Goal: Task Accomplishment & Management: Use online tool/utility

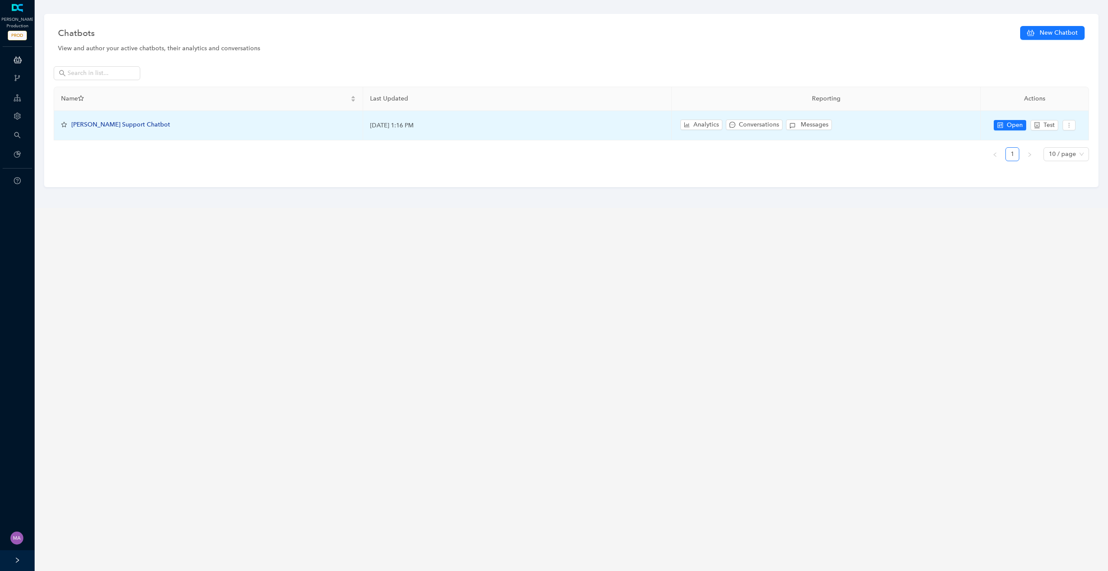
click at [122, 123] on span "[PERSON_NAME] Support Chatbot" at bounding box center [120, 124] width 99 height 7
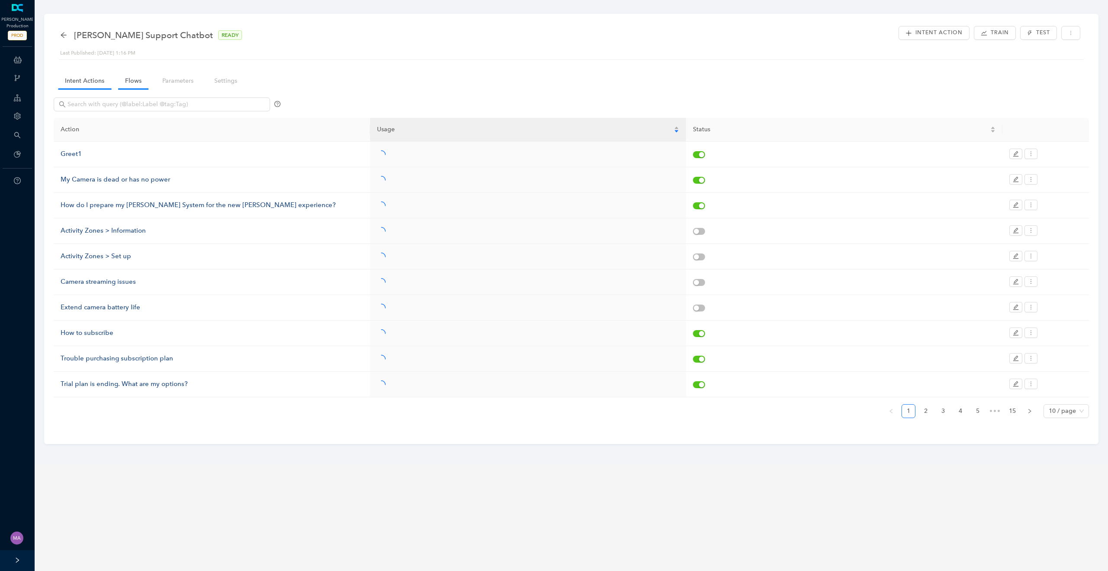
click at [132, 80] on link "Flows" at bounding box center [133, 81] width 30 height 16
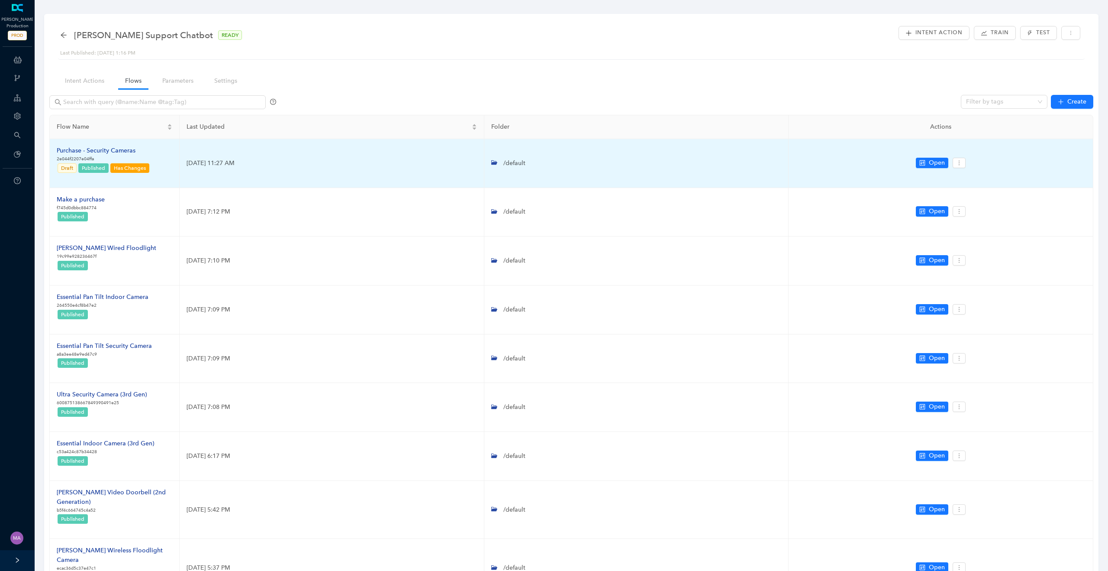
click at [108, 149] on div "Purchase - Security Cameras" at bounding box center [104, 151] width 94 height 10
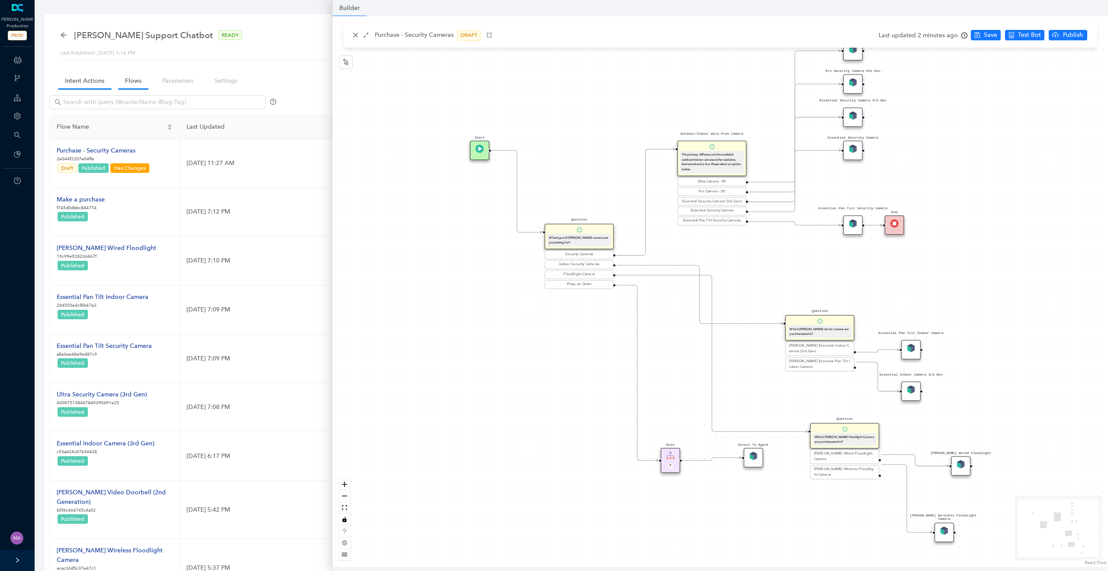
click at [94, 84] on link "Intent Actions" at bounding box center [84, 81] width 53 height 16
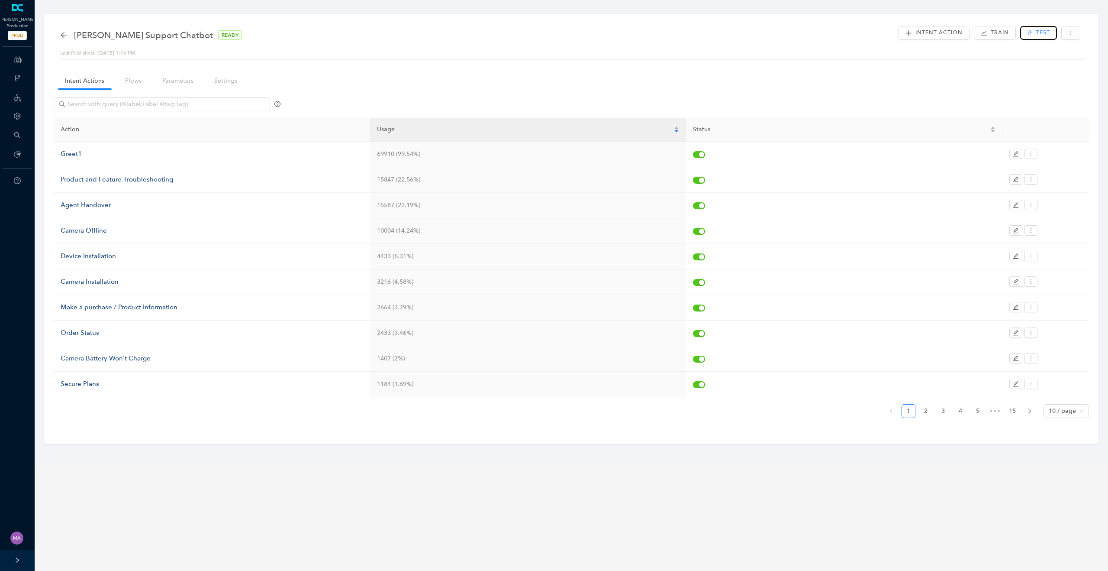
click at [1033, 29] on button "Test" at bounding box center [1038, 33] width 36 height 14
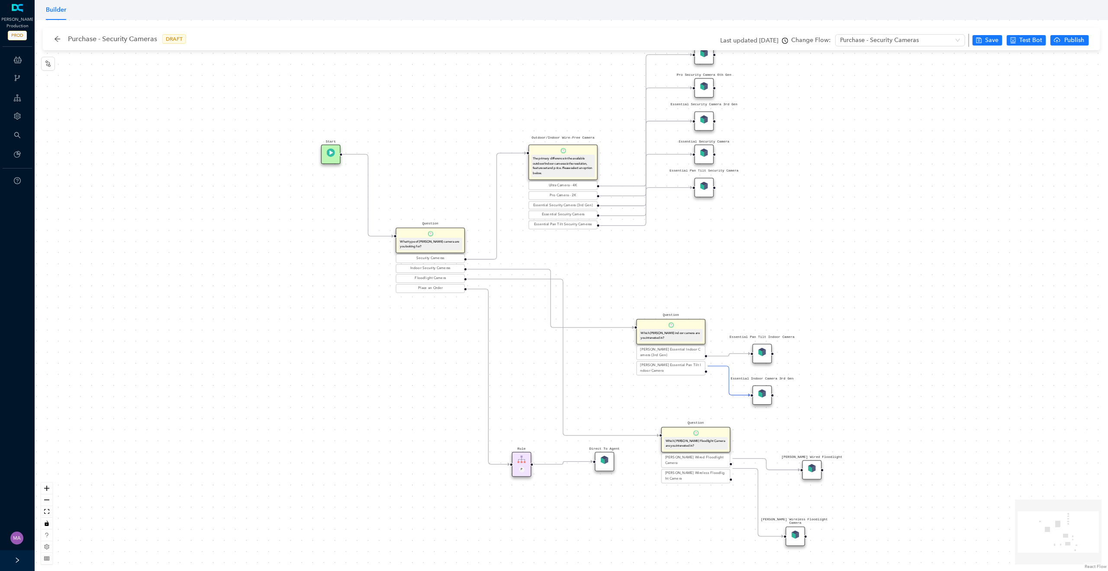
click at [571, 225] on div "Essential Pan Tilt Security Cameras" at bounding box center [563, 225] width 66 height 6
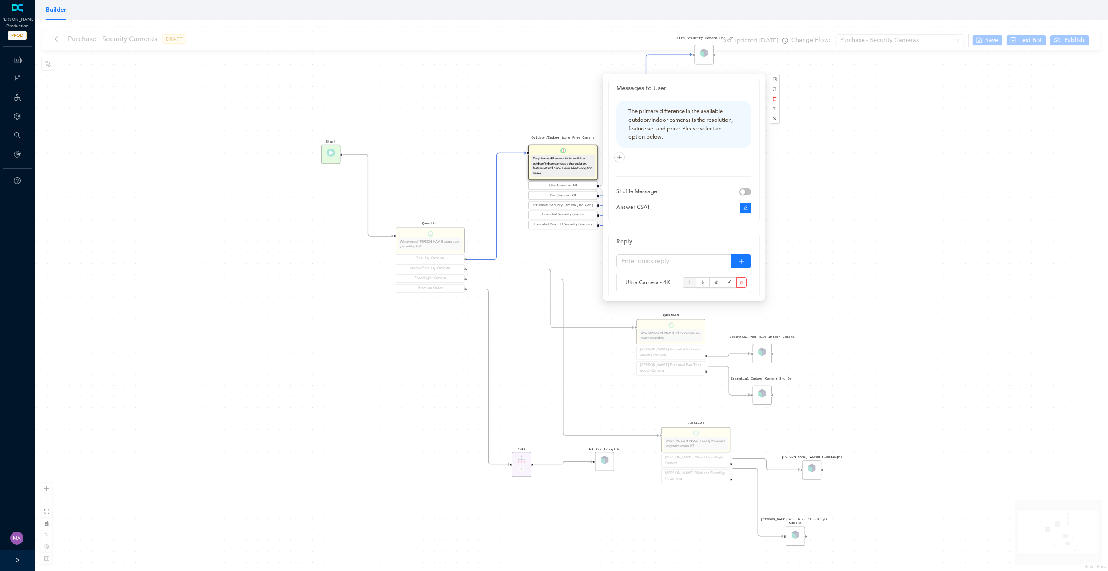
click at [561, 262] on div "Rule P Start Question What type of Arlo camera are you looking for? Security Ca…" at bounding box center [572, 295] width 1074 height 551
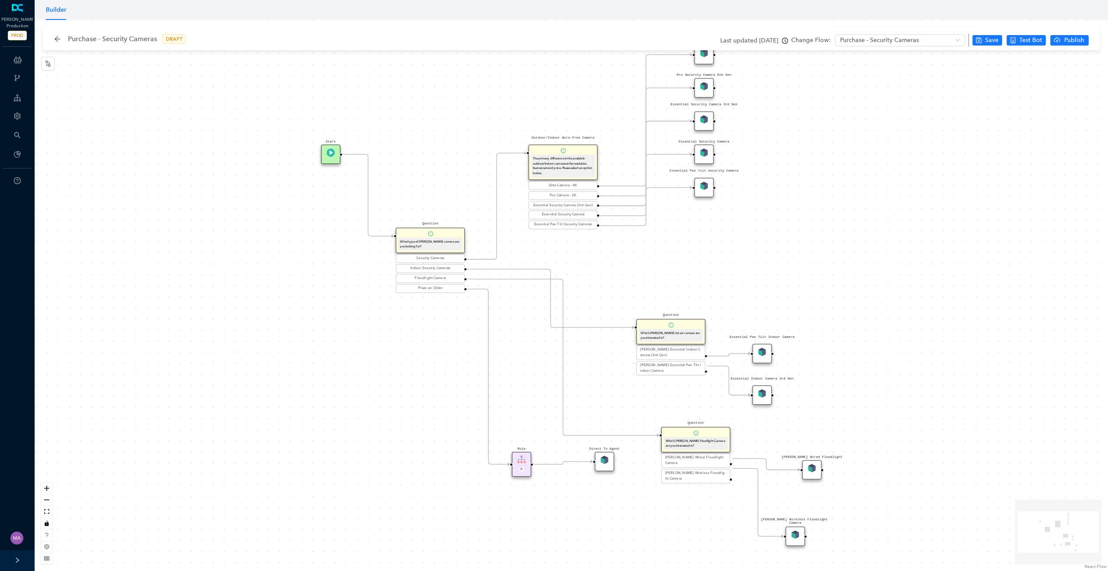
click at [632, 223] on icon "Edge from reactflownode_9a896f3e-27ec-473f-bc80-1c5f536bc4f6 to reactflownode_f…" at bounding box center [646, 206] width 92 height 38
drag, startPoint x: 706, startPoint y: 182, endPoint x: 708, endPoint y: 225, distance: 42.5
click at [708, 225] on img at bounding box center [704, 227] width 8 height 8
drag, startPoint x: 714, startPoint y: 229, endPoint x: 732, endPoint y: 229, distance: 17.3
click at [732, 229] on div "Rule P Start Question What type of Arlo camera are you looking for? Security Ca…" at bounding box center [572, 295] width 1074 height 551
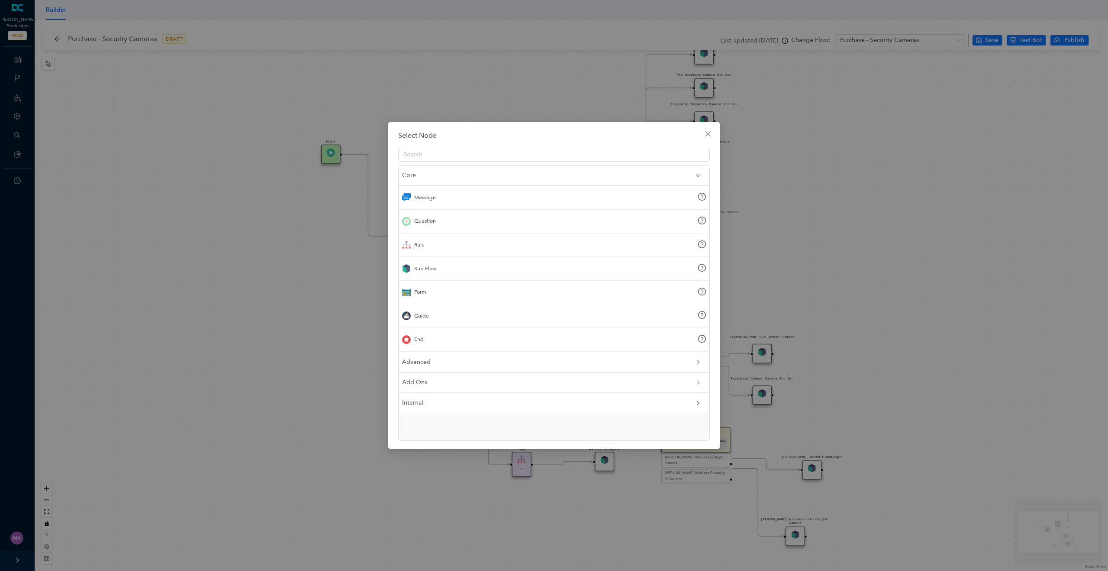
click at [426, 344] on div "End" at bounding box center [554, 340] width 311 height 24
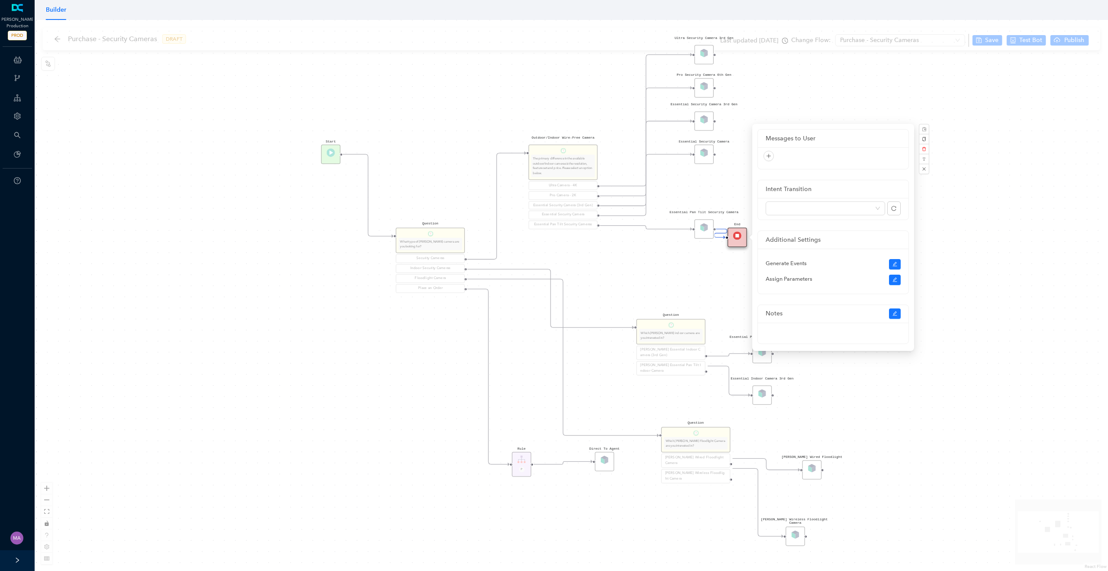
click at [717, 271] on div "Rule P Start Question What type of Arlo camera are you looking for? Security Ca…" at bounding box center [572, 295] width 1074 height 551
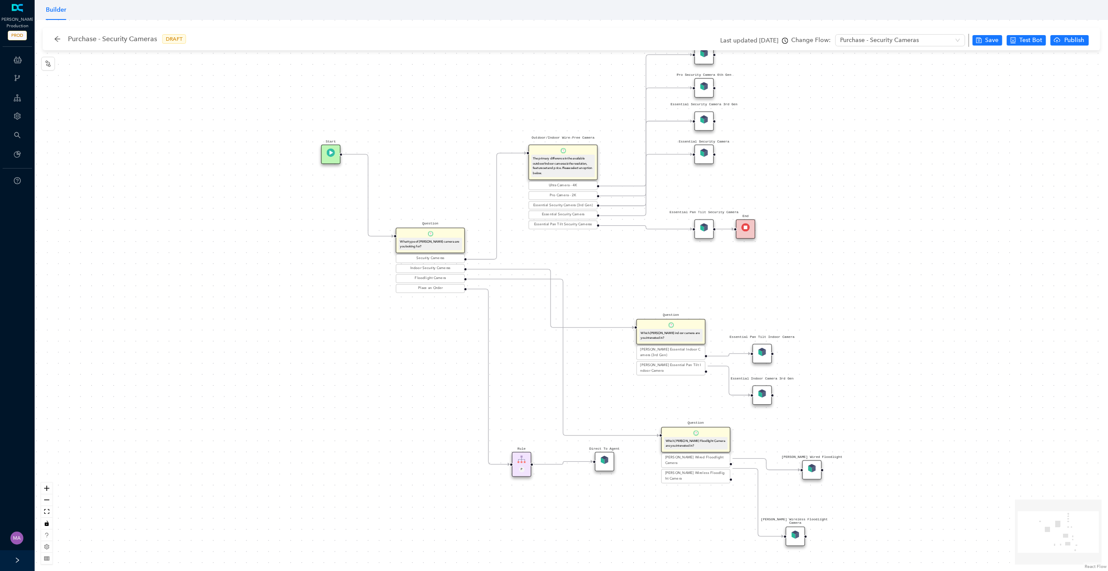
drag, startPoint x: 736, startPoint y: 238, endPoint x: 749, endPoint y: 234, distance: 12.9
click at [749, 234] on div "End" at bounding box center [745, 228] width 19 height 19
click at [992, 40] on span "Save" at bounding box center [991, 41] width 13 height 10
click at [1034, 57] on span "Test this flow" at bounding box center [1032, 56] width 37 height 10
click at [698, 228] on div "Essential Pan Tilt Security Camera" at bounding box center [703, 228] width 19 height 19
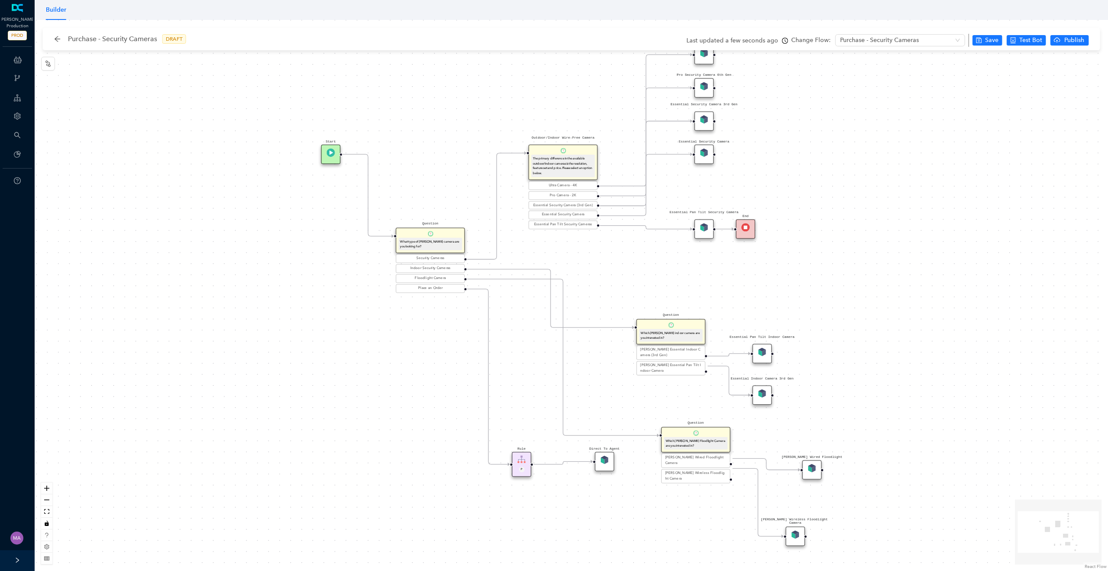
click at [703, 229] on img at bounding box center [704, 227] width 8 height 8
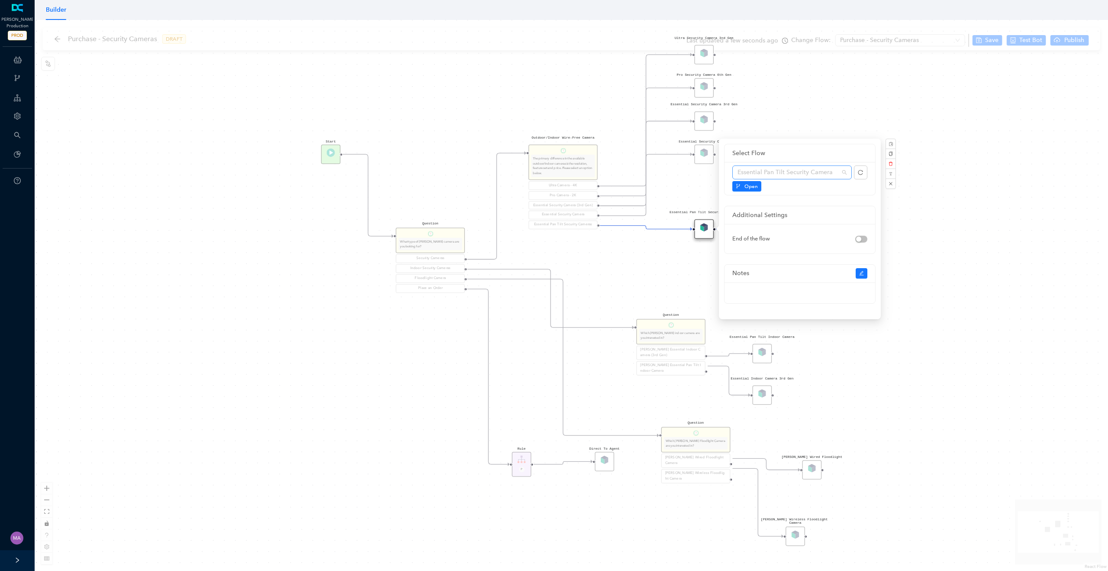
click at [836, 171] on span "Essential Pan Tilt Security Camera" at bounding box center [792, 172] width 109 height 13
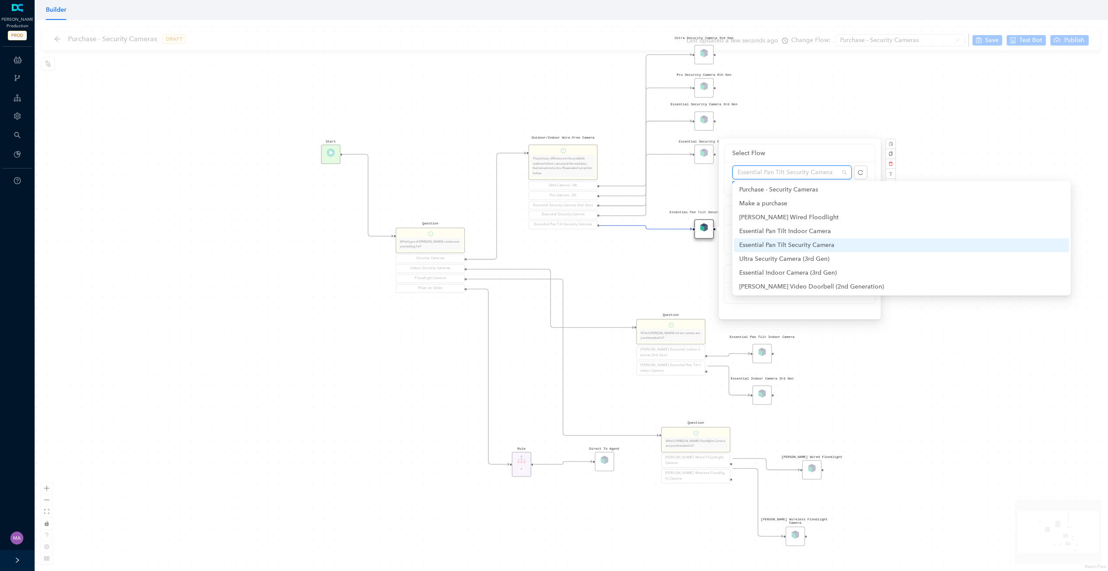
click at [781, 242] on div "Essential Pan Tilt Security Camera" at bounding box center [901, 245] width 325 height 10
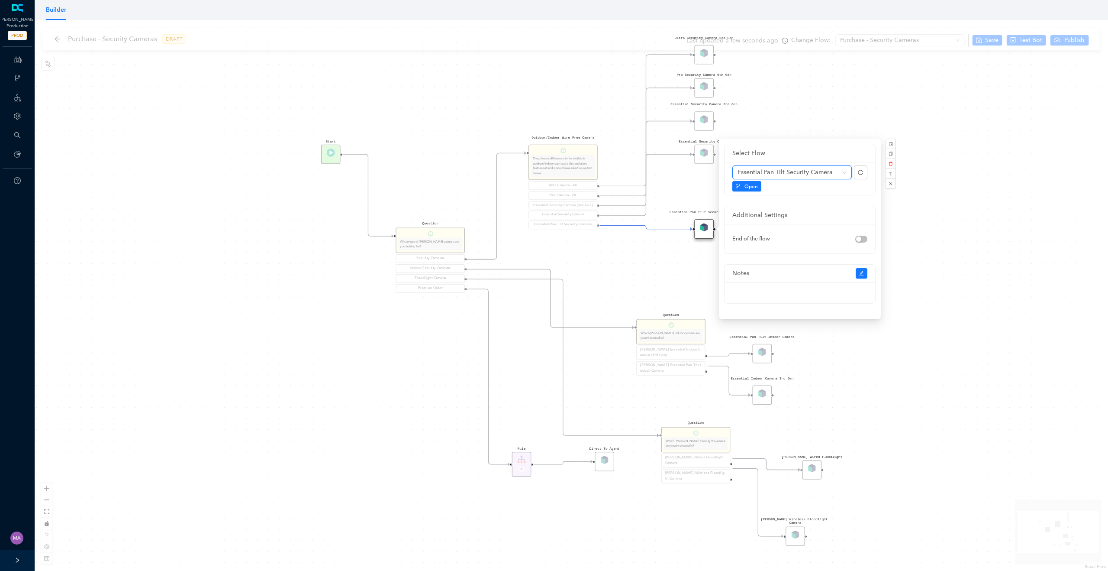
click at [840, 172] on span "Essential Pan Tilt Security Camera" at bounding box center [792, 172] width 109 height 13
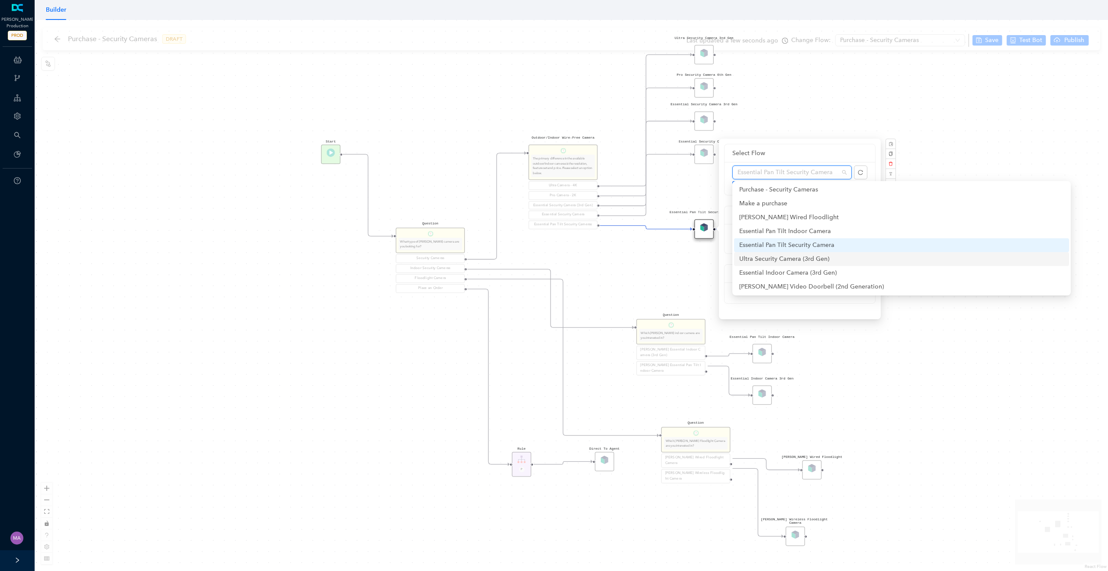
click at [642, 272] on div "Rule P Start Question What type of Arlo camera are you looking for? Security Ca…" at bounding box center [572, 295] width 1074 height 551
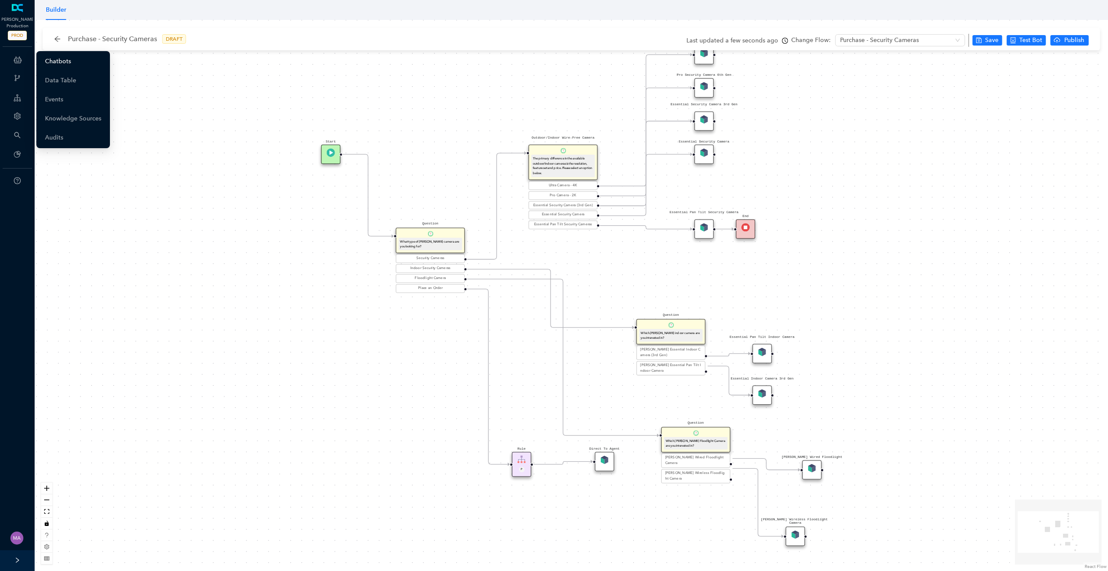
click at [54, 61] on link "Chatbots" at bounding box center [58, 61] width 26 height 17
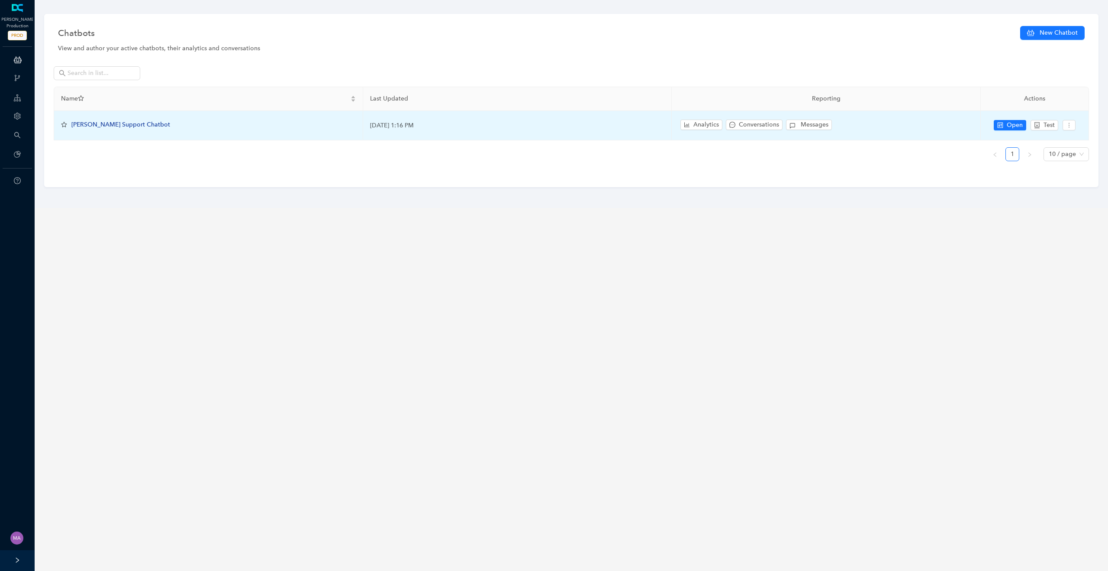
click at [116, 122] on span "[PERSON_NAME] Support Chatbot" at bounding box center [120, 124] width 99 height 7
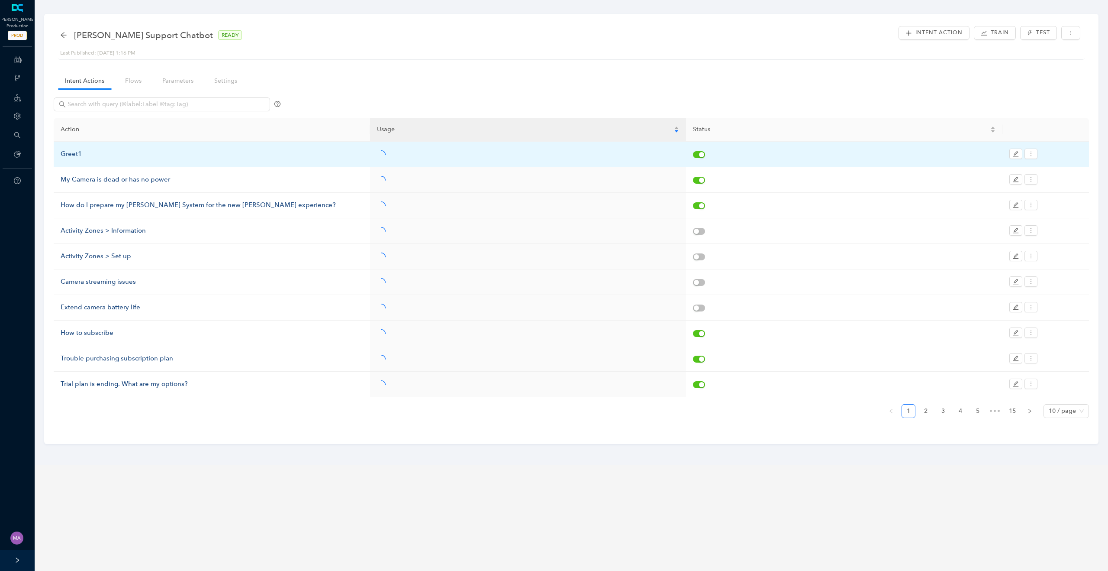
click at [73, 155] on div "Greet1" at bounding box center [212, 154] width 303 height 10
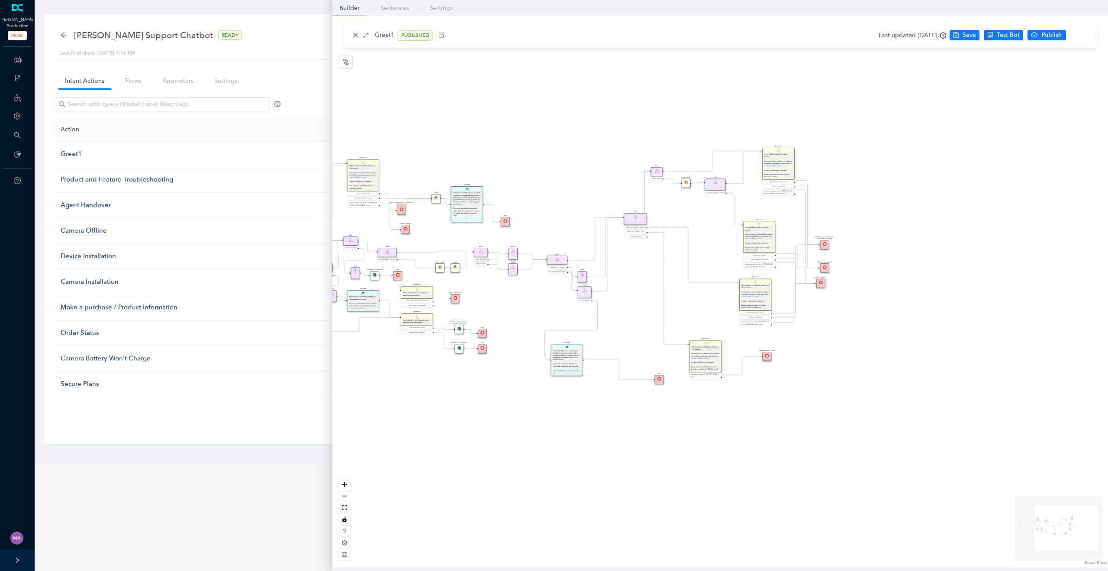
drag, startPoint x: 815, startPoint y: 195, endPoint x: 551, endPoint y: 162, distance: 266.6
click at [551, 162] on div "End End Handoff To Support Product And Feature Troubleshooting Question Would y…" at bounding box center [720, 291] width 776 height 551
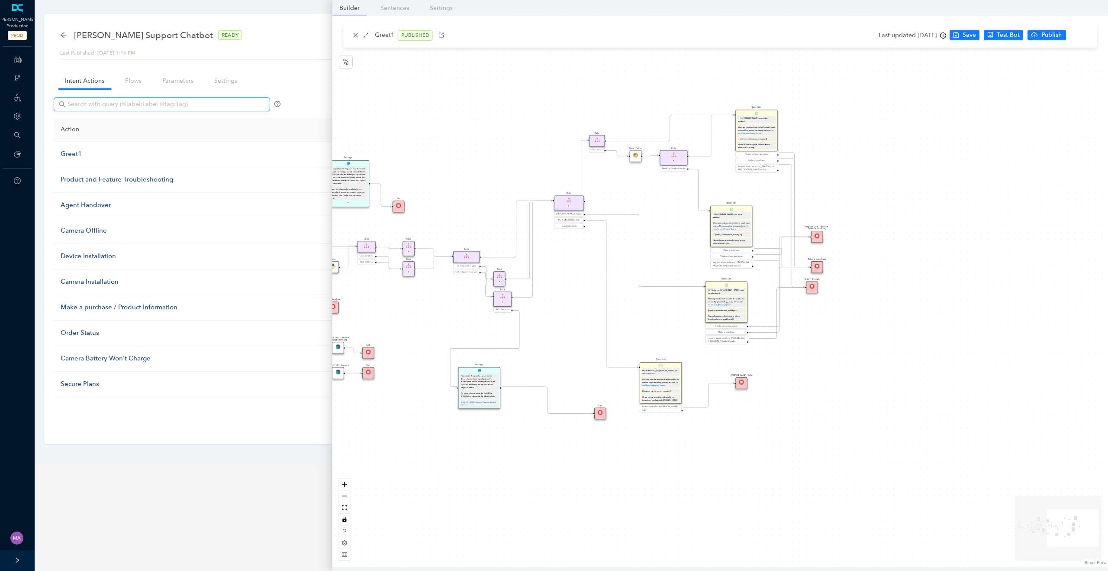
click at [135, 100] on input "text" at bounding box center [163, 105] width 190 height 10
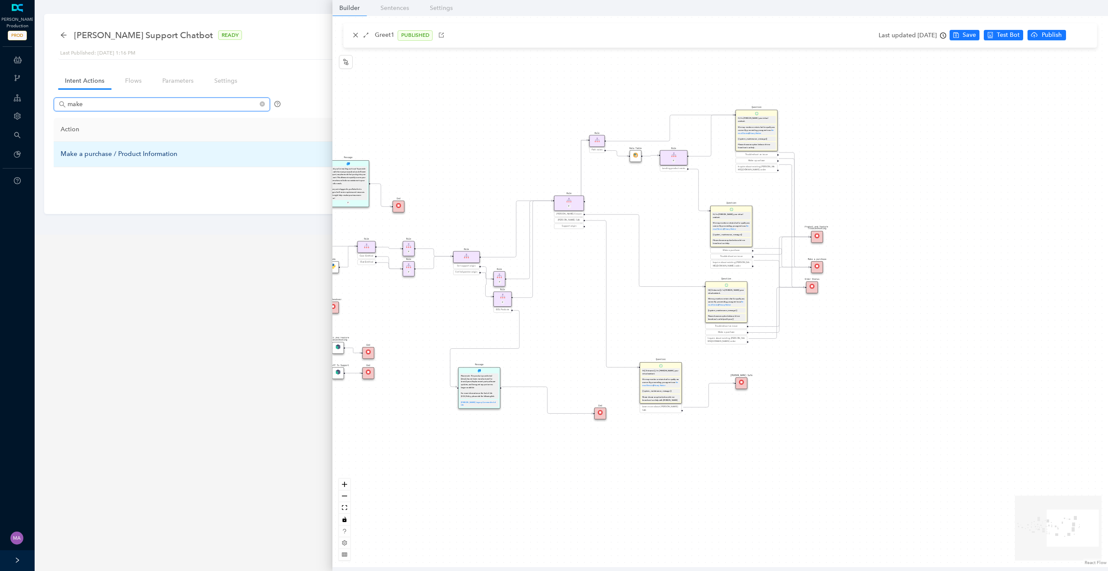
type input "make"
click at [100, 154] on div "Make a purchase / Product Information" at bounding box center [212, 154] width 303 height 10
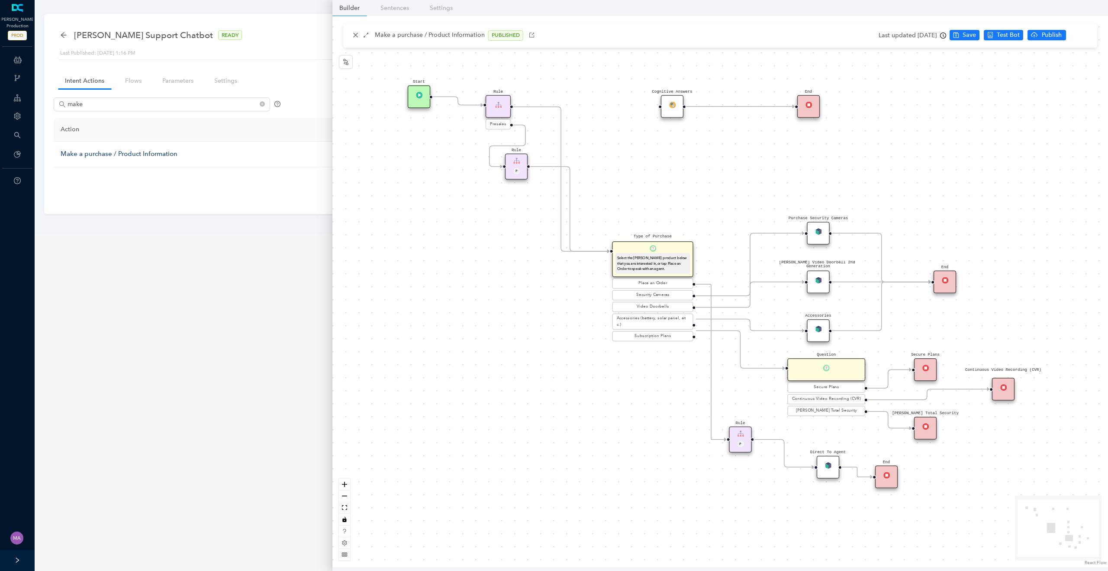
drag, startPoint x: 697, startPoint y: 176, endPoint x: 625, endPoint y: 123, distance: 89.4
click at [625, 123] on div "Rule P Start Type of Purchase Select the Arlo product below that you are intere…" at bounding box center [720, 291] width 776 height 551
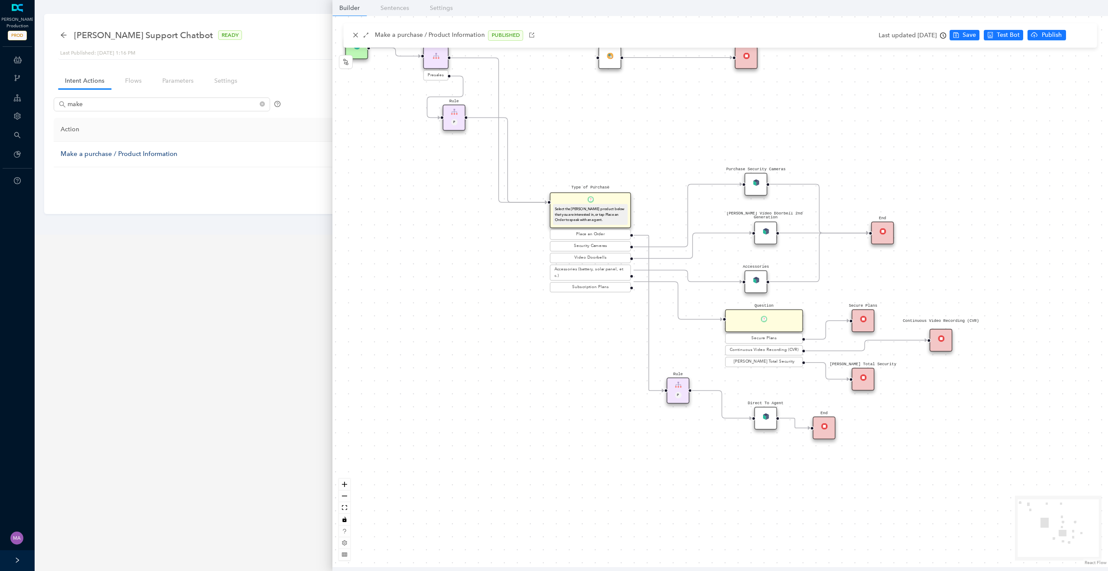
drag, startPoint x: 756, startPoint y: 228, endPoint x: 762, endPoint y: 230, distance: 5.5
click at [762, 230] on div "Arlo Video Doorbell 2nd Generation" at bounding box center [766, 233] width 23 height 23
click at [759, 179] on img at bounding box center [756, 182] width 6 height 6
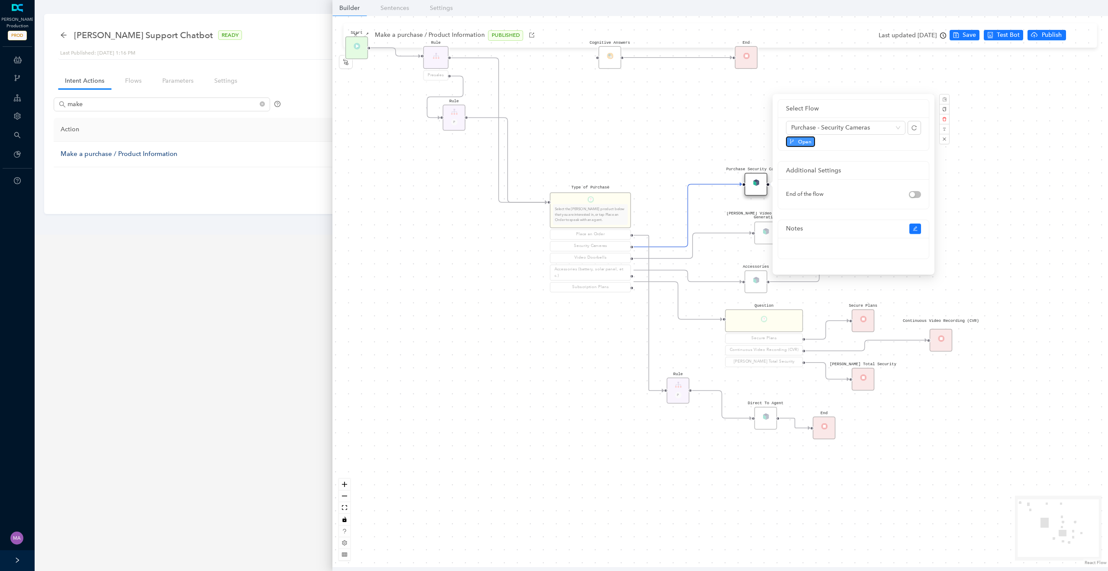
click at [805, 142] on span "Open" at bounding box center [804, 142] width 13 height 8
click at [576, 112] on div "Rule P Start Type of Purchase Select the Arlo product below that you are intere…" at bounding box center [720, 291] width 776 height 551
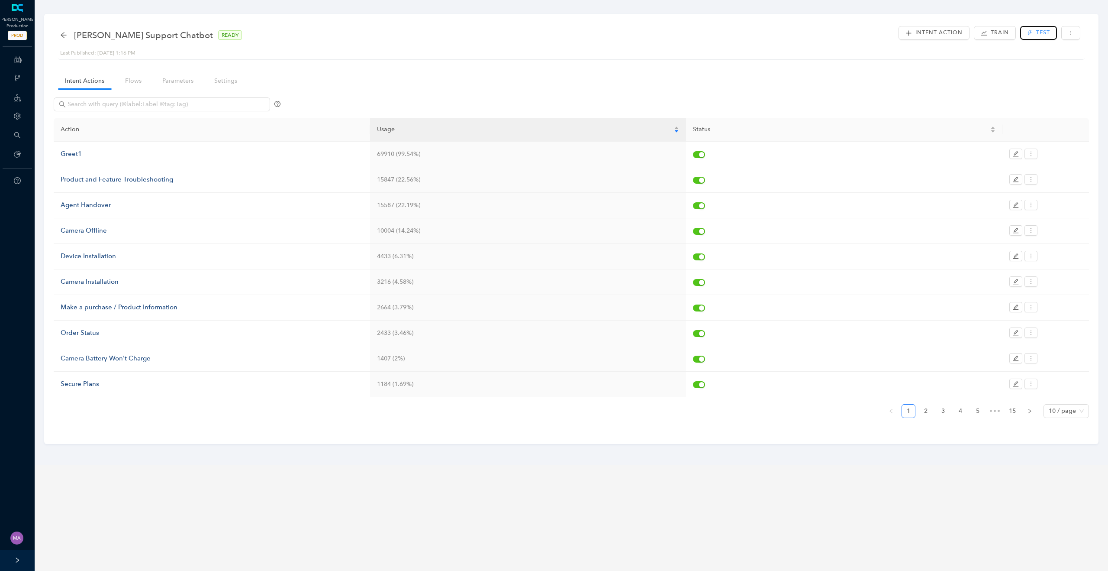
click at [1036, 29] on span "Test" at bounding box center [1043, 33] width 14 height 8
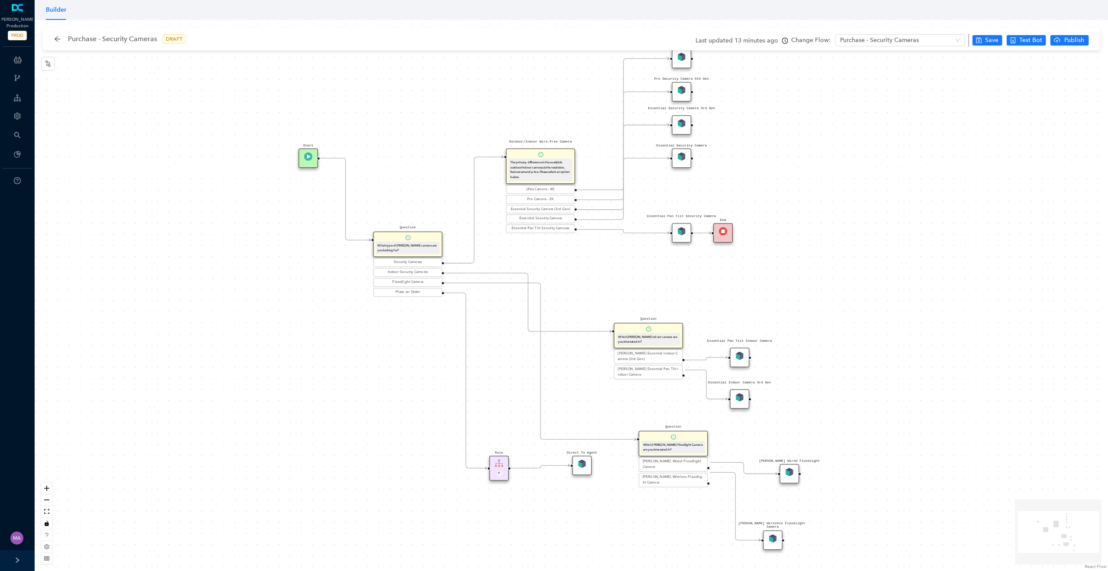
drag, startPoint x: 450, startPoint y: 174, endPoint x: 428, endPoint y: 178, distance: 22.8
click at [428, 178] on div "Rule P Start Question What type of Arlo camera are you looking for? Security Ca…" at bounding box center [572, 295] width 1074 height 551
click at [528, 302] on icon "Edge from reactflownode_37d14f51-ef58-4b4d-bea3-3edf26ddd34e to reactflownode_b…" at bounding box center [528, 302] width 167 height 58
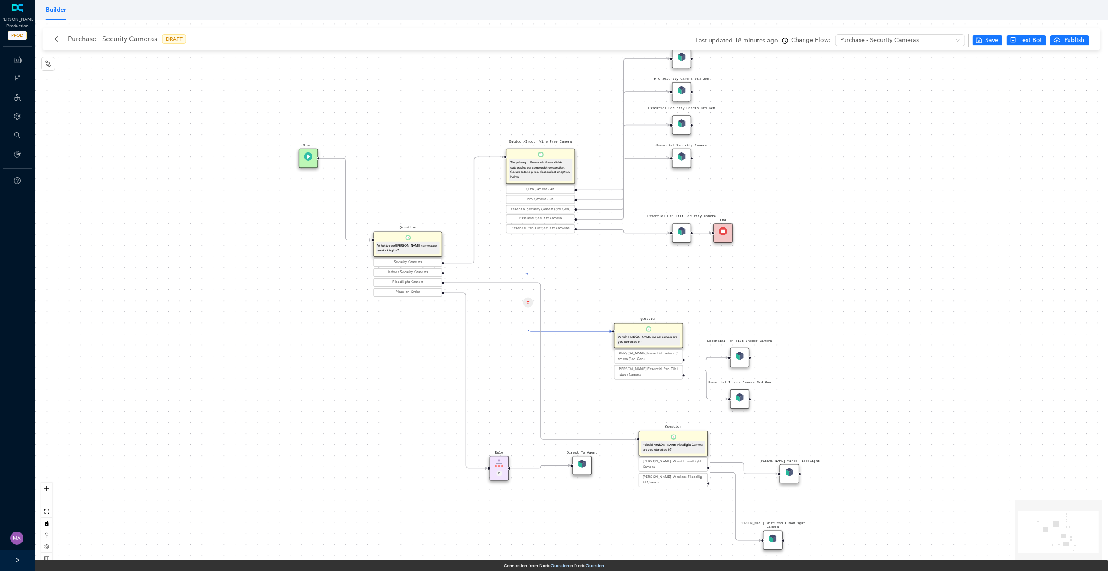
drag, startPoint x: 751, startPoint y: 399, endPoint x: 791, endPoint y: 393, distance: 40.2
click at [791, 393] on div "Rule P Start Question What type of Arlo camera are you looking for? Security Ca…" at bounding box center [572, 295] width 1074 height 551
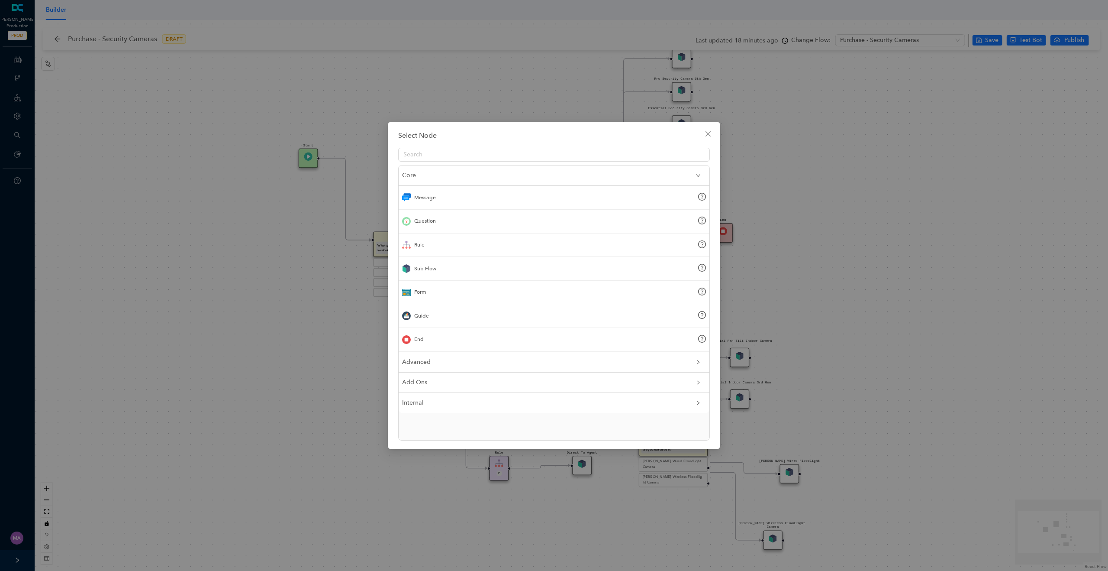
click at [424, 337] on div "End" at bounding box center [554, 340] width 311 height 24
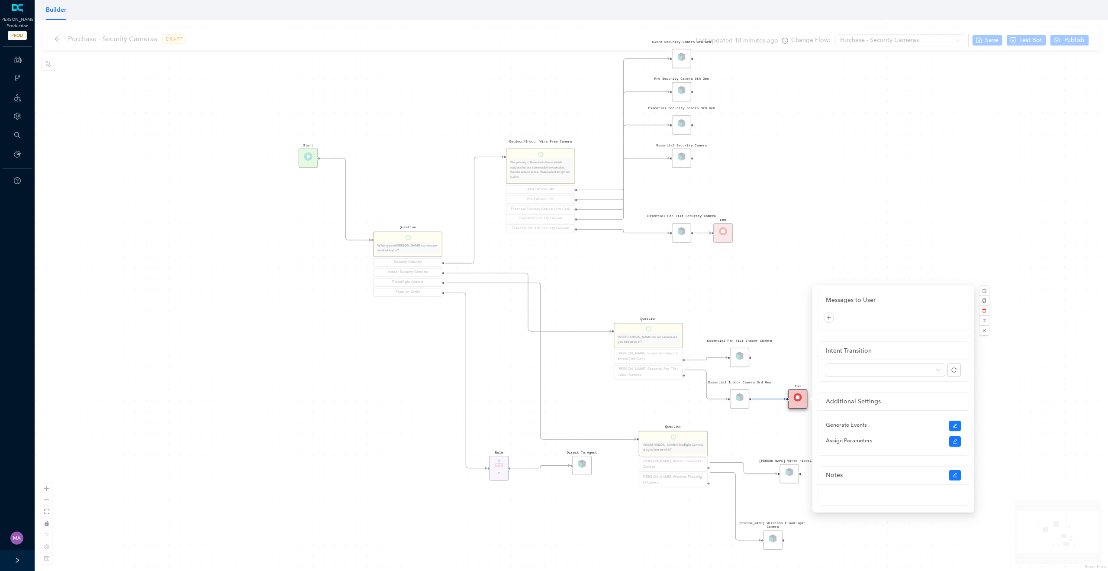
click at [969, 116] on div "Rule P Start Question What type of Arlo camera are you looking for? Security Ca…" at bounding box center [572, 295] width 1074 height 551
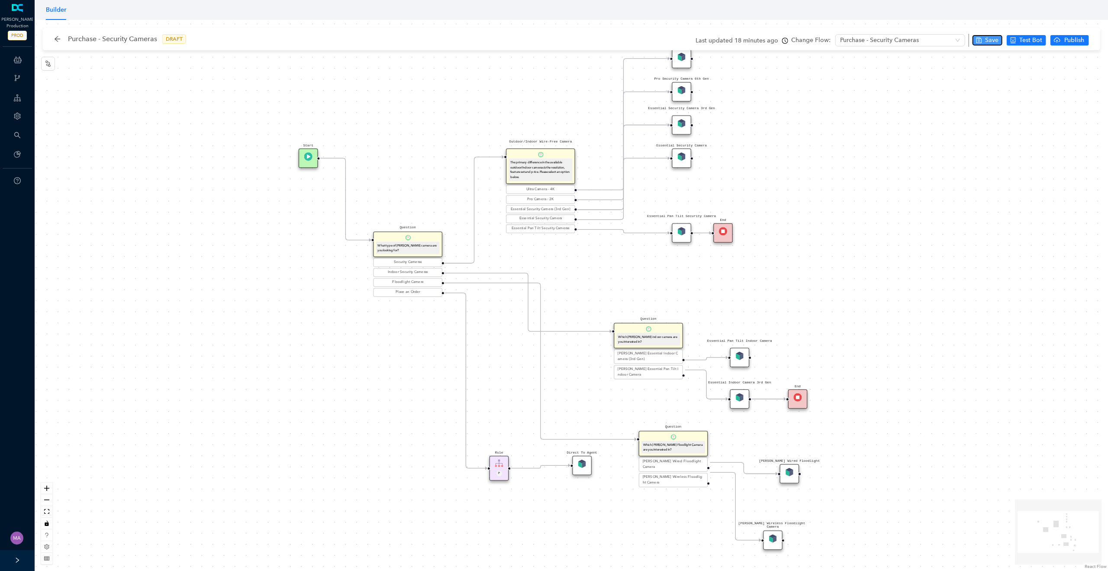
click at [992, 38] on span "Save" at bounding box center [991, 41] width 13 height 10
click at [1039, 54] on span "Test this flow" at bounding box center [1032, 56] width 37 height 10
click at [1031, 53] on span "Test this flow" at bounding box center [1032, 56] width 37 height 10
click at [1074, 38] on span "Publish" at bounding box center [1075, 41] width 22 height 10
